Goal: Task Accomplishment & Management: Use online tool/utility

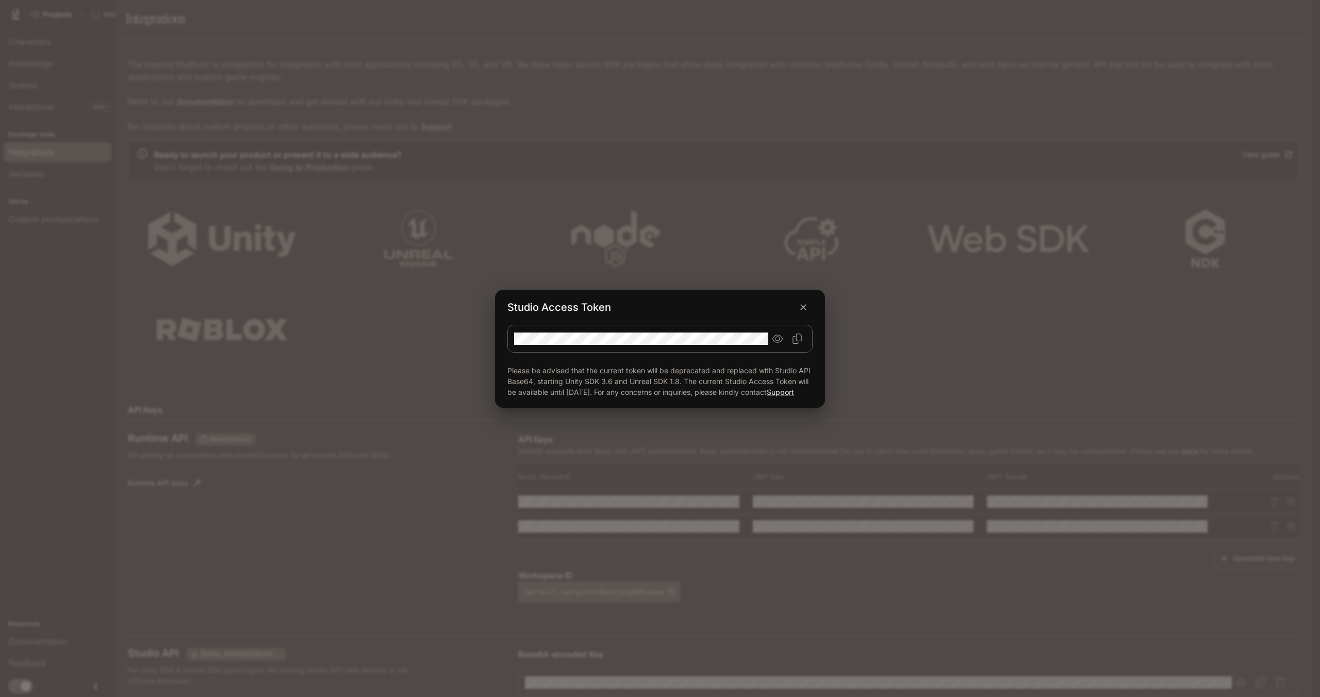
scroll to position [258, 0]
click at [797, 334] on icon "Copy Studio Access token" at bounding box center [797, 339] width 10 height 10
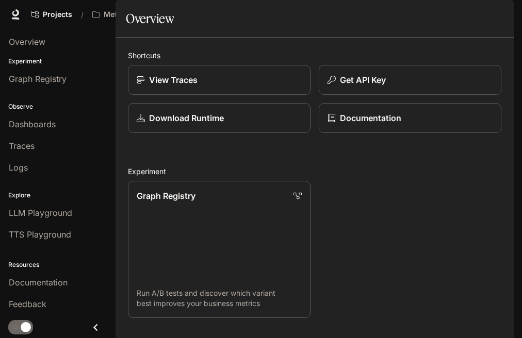
click at [324, 18] on span "Character Studio" at bounding box center [315, 14] width 57 height 13
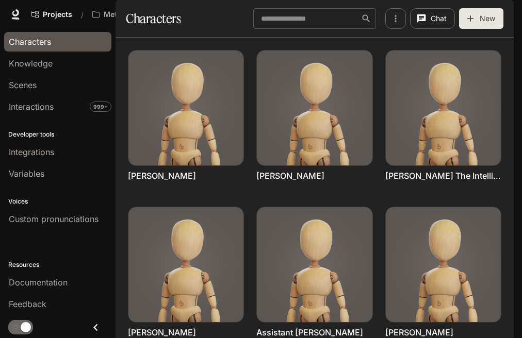
scroll to position [103, 0]
click at [39, 151] on span "Integrations" at bounding box center [31, 152] width 45 height 12
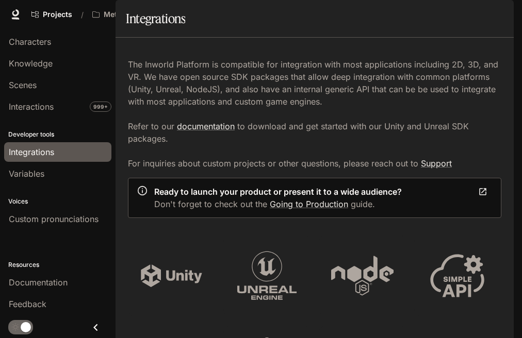
scroll to position [567, 0]
drag, startPoint x: 465, startPoint y: 217, endPoint x: 449, endPoint y: 133, distance: 86.2
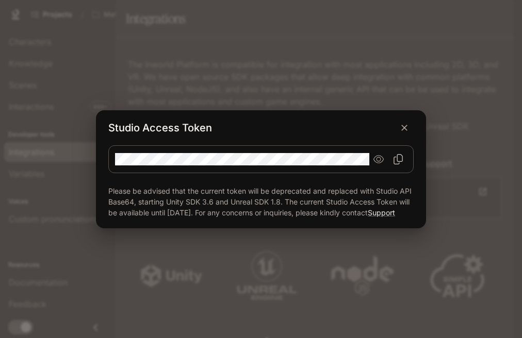
click at [397, 155] on icon "Copy Studio Access token" at bounding box center [398, 159] width 10 height 10
